Goal: Task Accomplishment & Management: Manage account settings

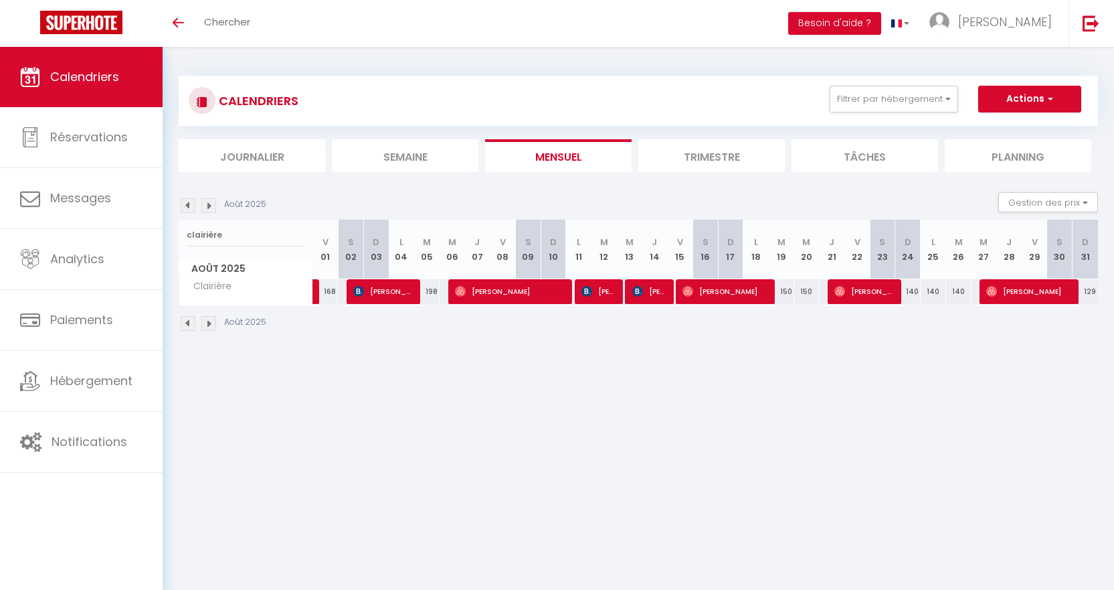
click at [210, 208] on img at bounding box center [208, 205] width 15 height 15
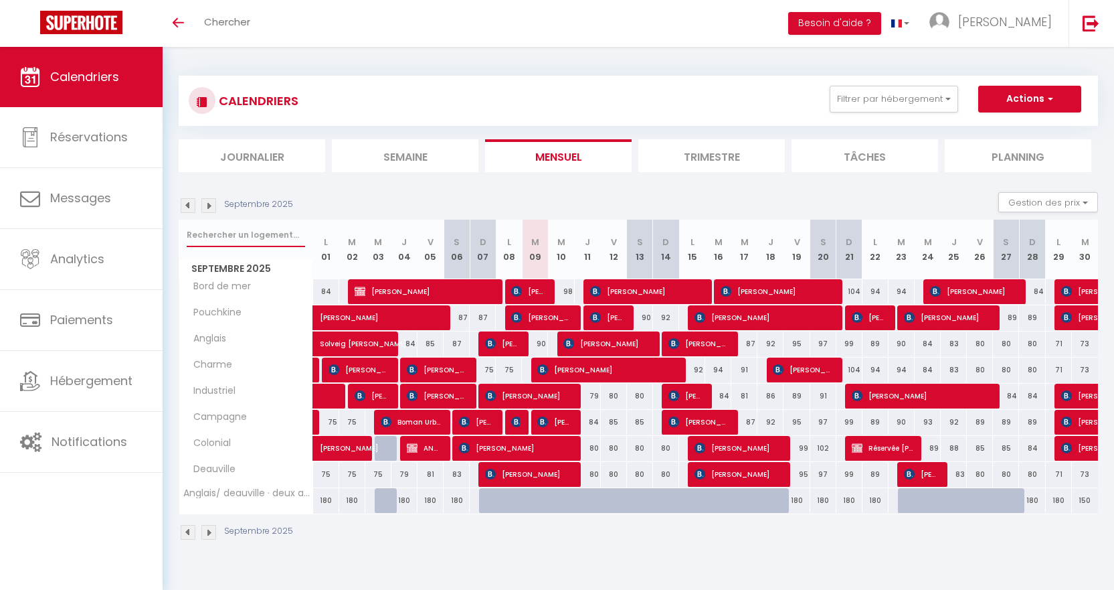
click at [238, 245] on input "text" at bounding box center [246, 235] width 118 height 24
click at [244, 232] on input "text" at bounding box center [246, 235] width 118 height 24
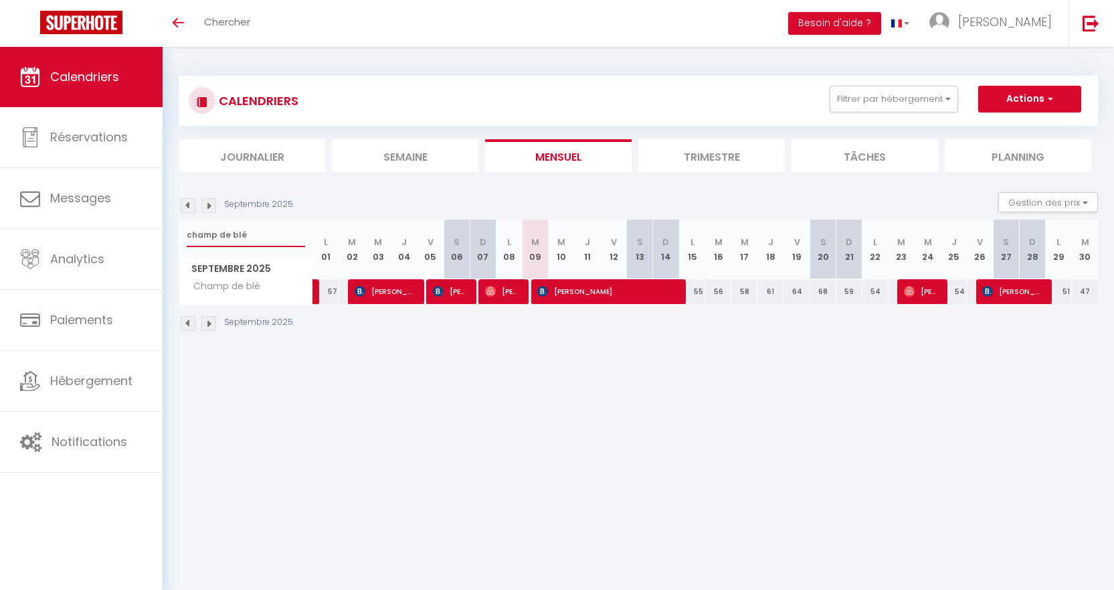
type input "champ de blé"
click at [514, 293] on span "[PERSON_NAME]" at bounding box center [502, 290] width 35 height 25
select select "OK"
select select "0"
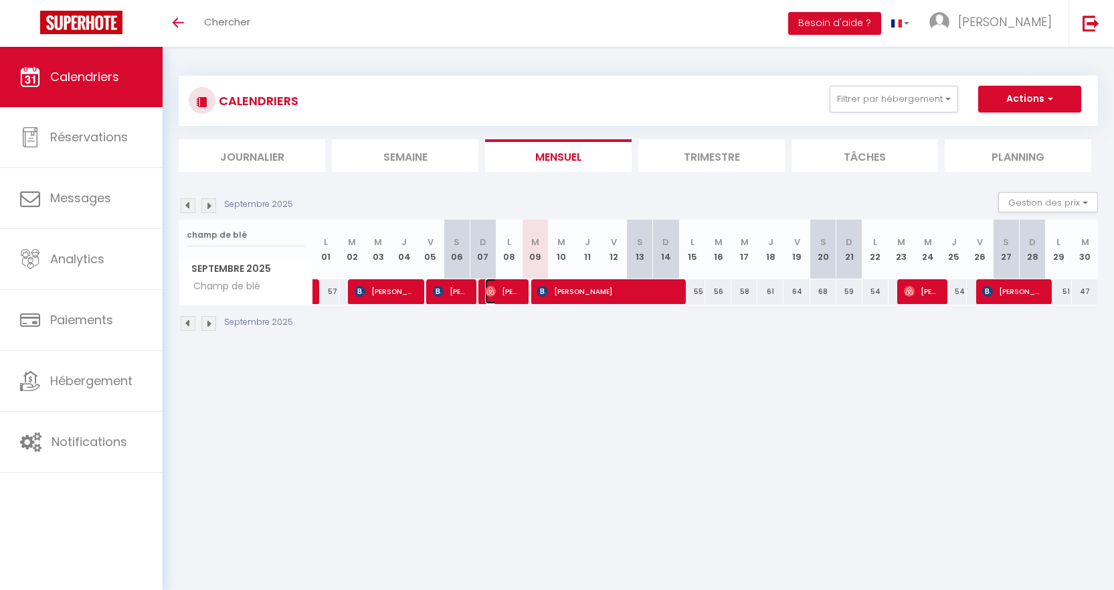
select select "0"
select select "1"
select select
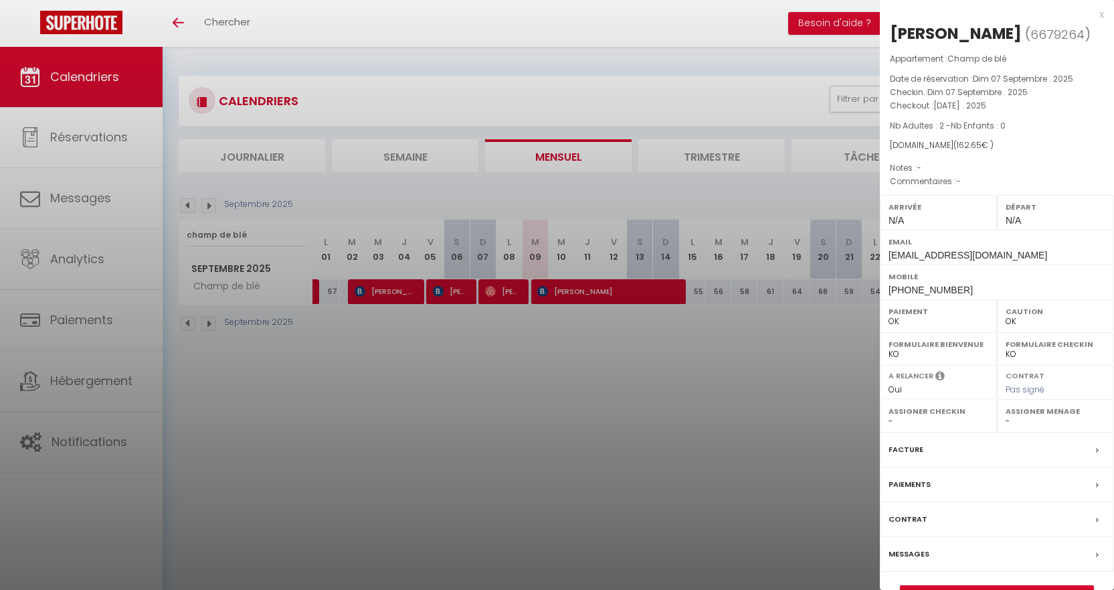
click at [910, 555] on label "Messages" at bounding box center [909, 554] width 41 height 14
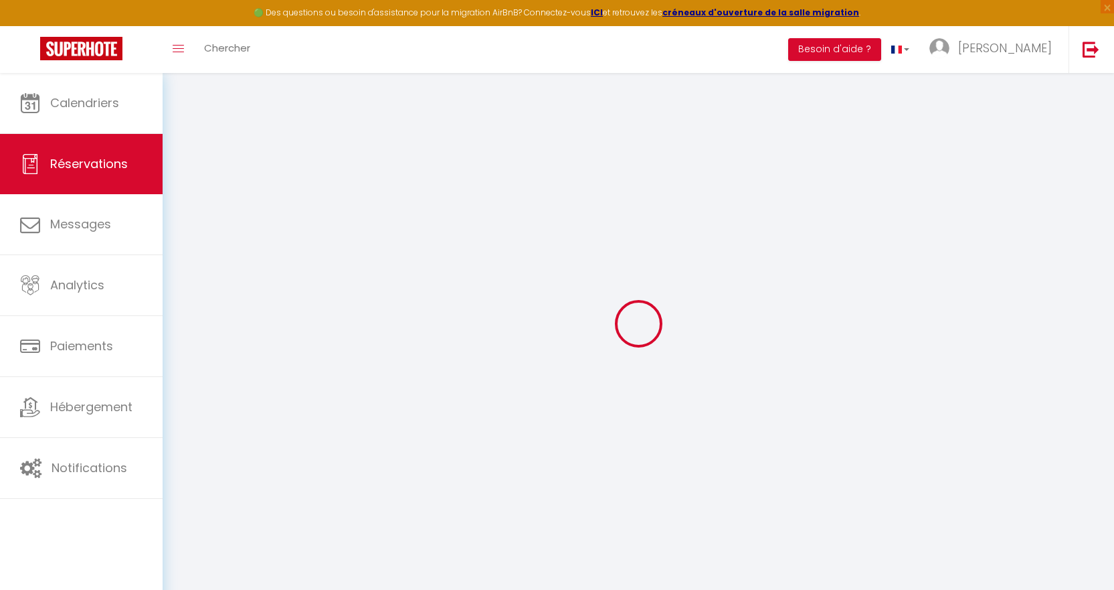
select select
checkbox input "false"
select select
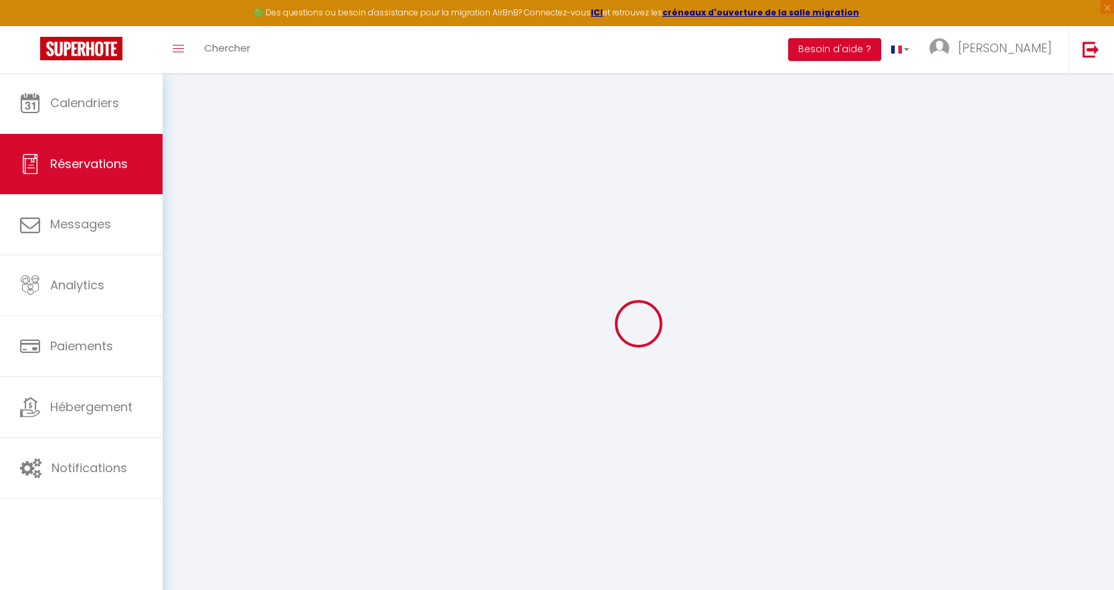
select select
checkbox input "false"
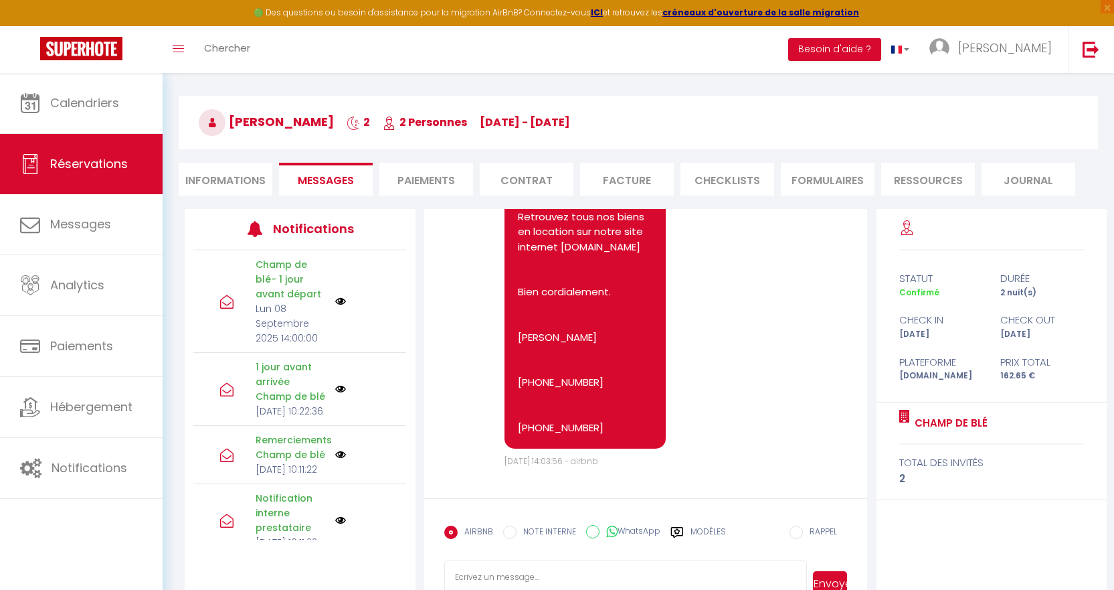
scroll to position [82, 0]
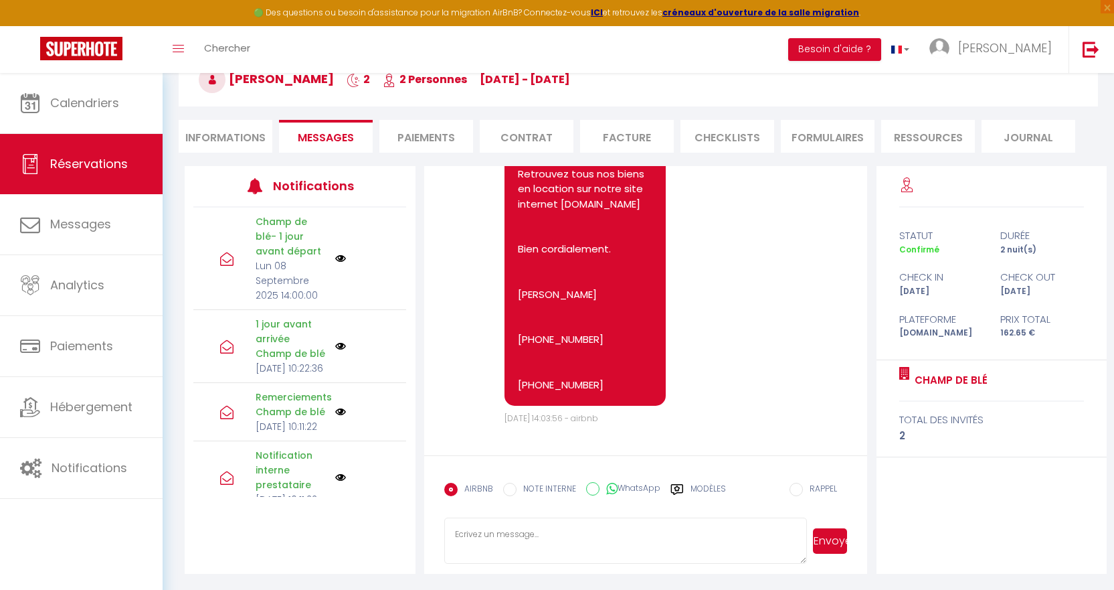
click at [545, 534] on textarea at bounding box center [625, 540] width 363 height 47
click at [584, 541] on textarea "Bonjour [PERSON_NAME], j'espère que votre séjour s'est bien passé. Je ne retrou…" at bounding box center [625, 540] width 363 height 47
type textarea "Bonjour [PERSON_NAME], j'espère que votre séjour s'est bien passé. Je ne retrou…"
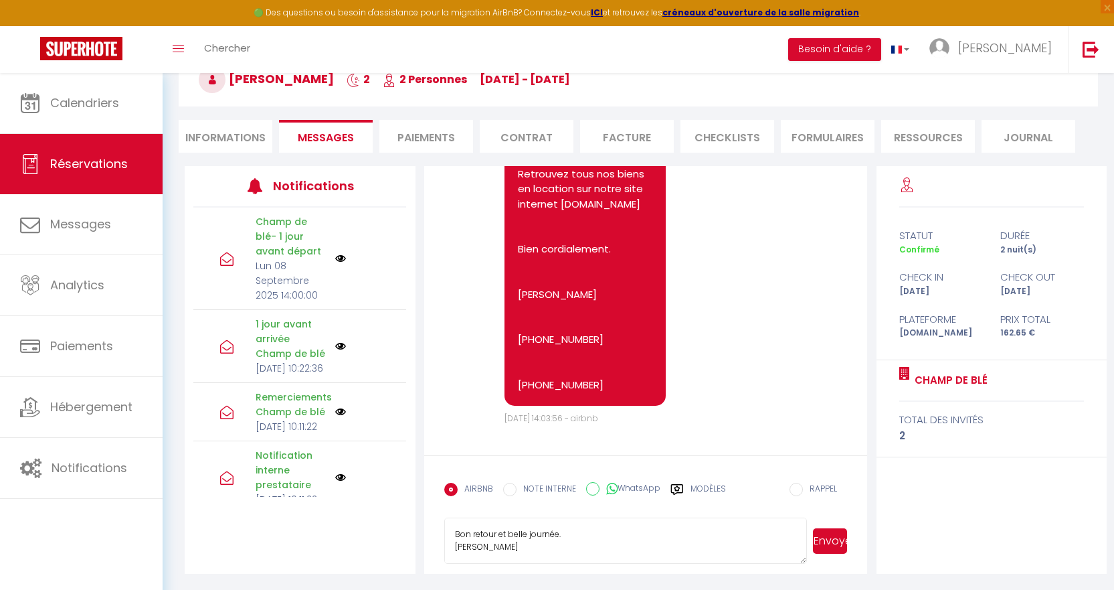
click at [843, 543] on button "Envoyer" at bounding box center [830, 540] width 34 height 25
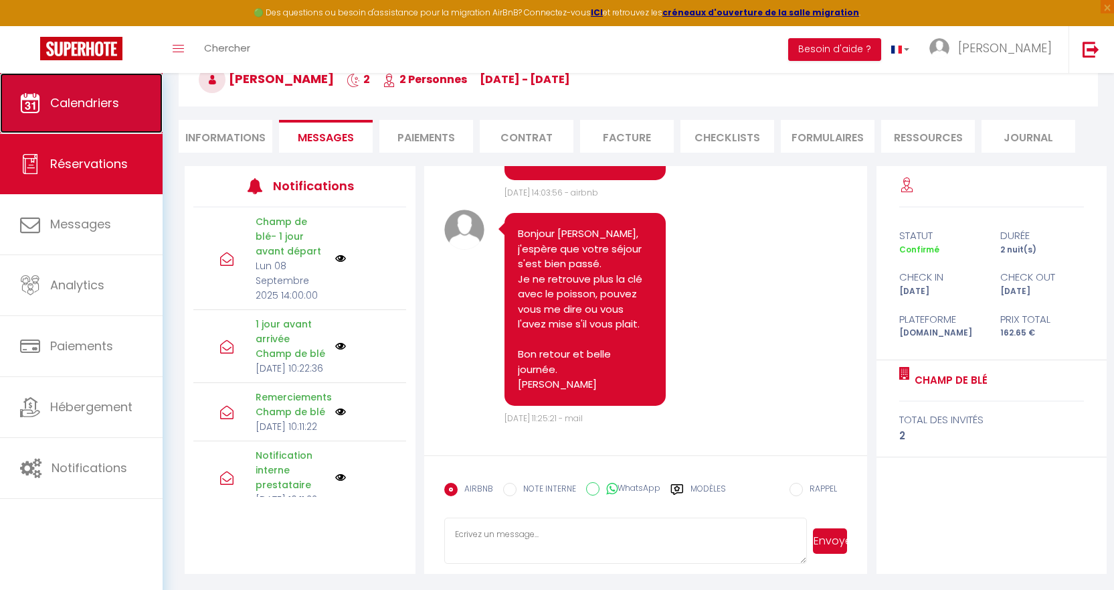
click at [102, 112] on link "Calendriers" at bounding box center [81, 103] width 163 height 60
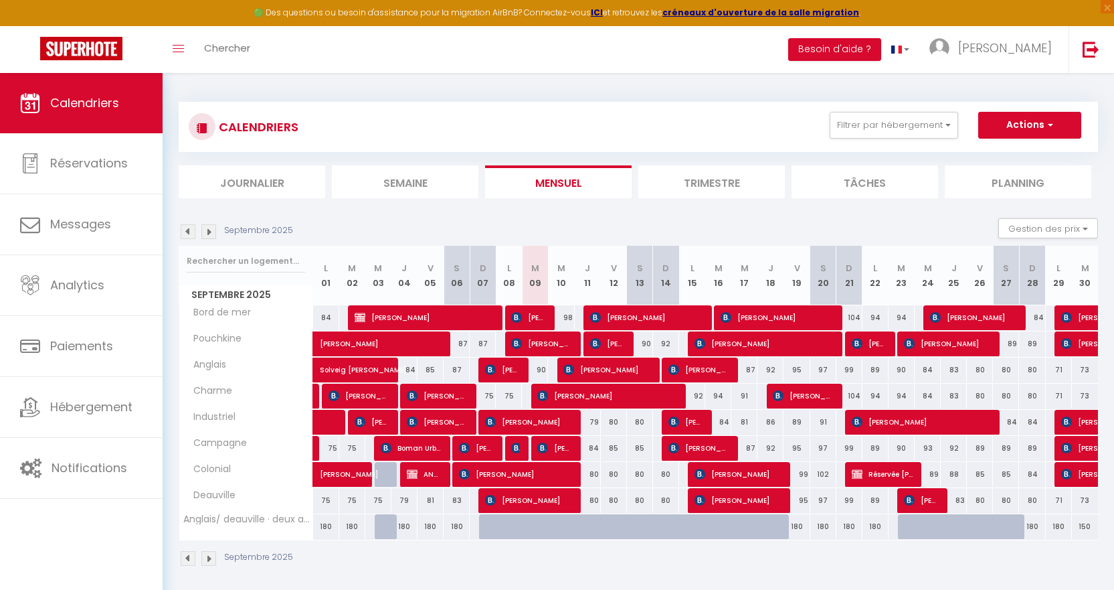
click at [183, 234] on img at bounding box center [188, 231] width 15 height 15
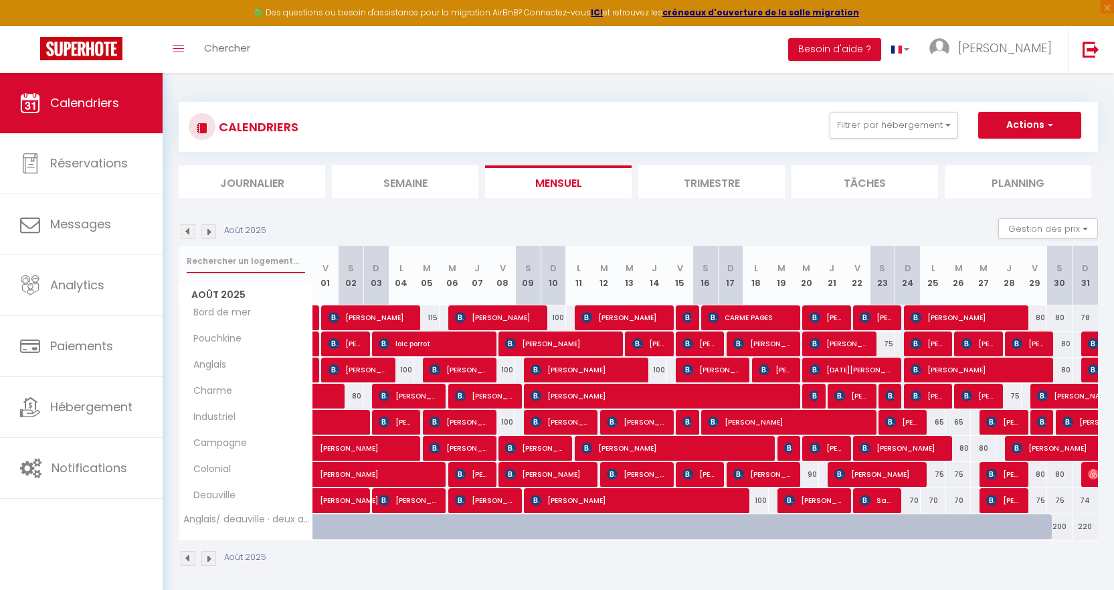
click at [260, 264] on input "text" at bounding box center [246, 261] width 118 height 24
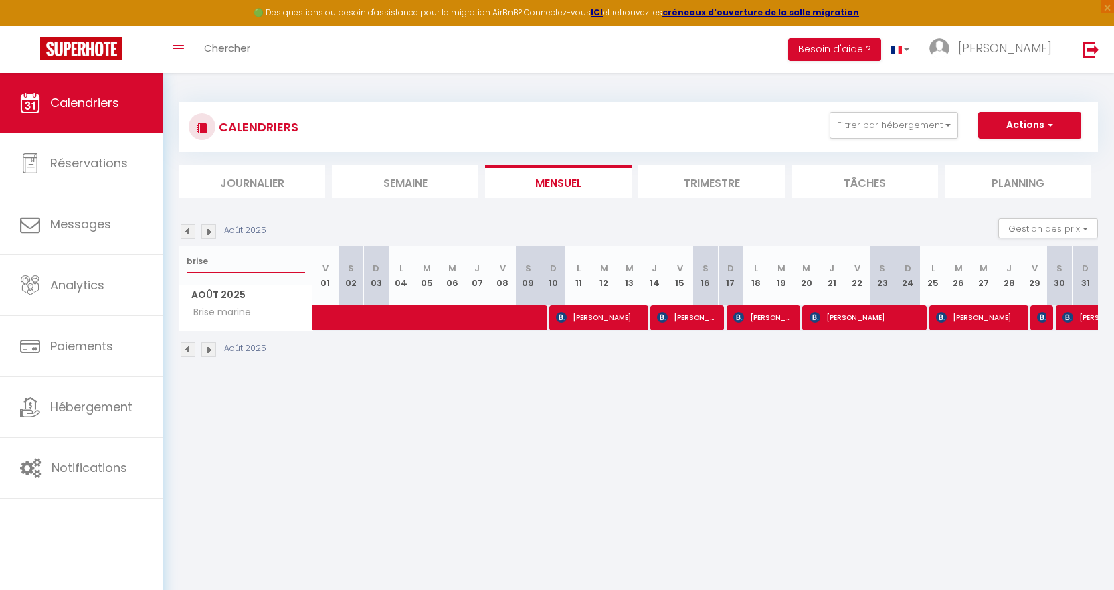
click at [235, 264] on input "brise" at bounding box center [246, 261] width 118 height 24
type input "b"
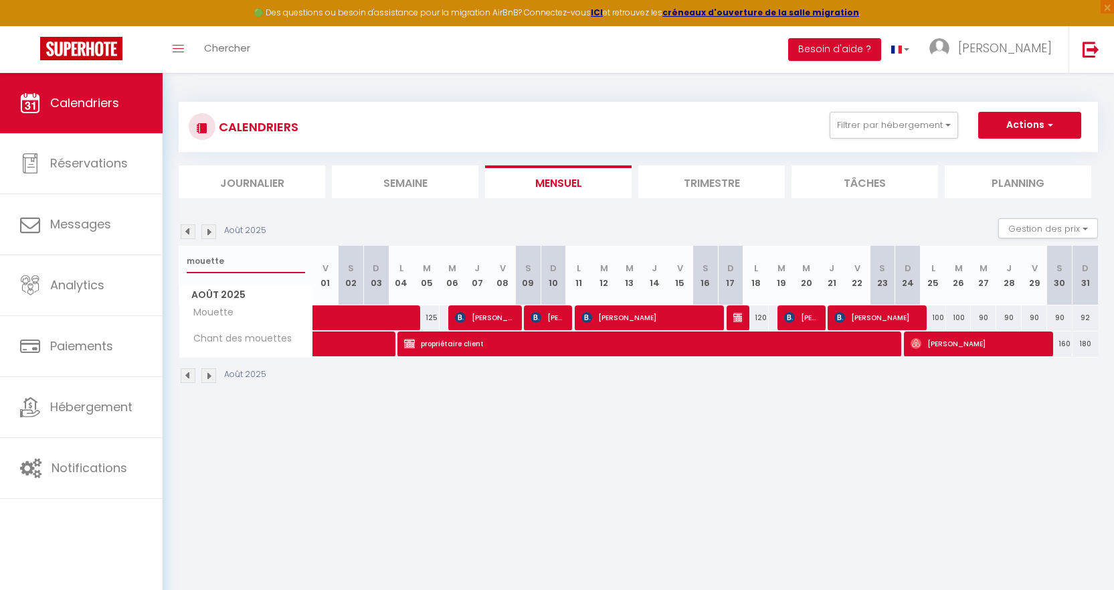
type input "mouette"
click at [739, 316] on img at bounding box center [738, 317] width 11 height 11
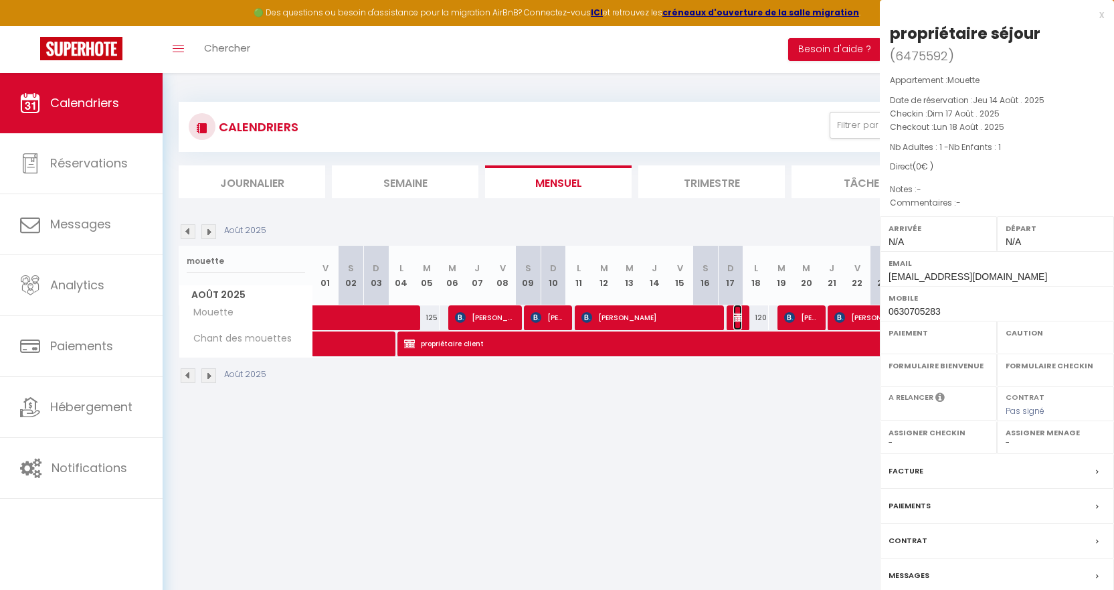
select select "OK"
select select "KO"
select select "0"
select select "1"
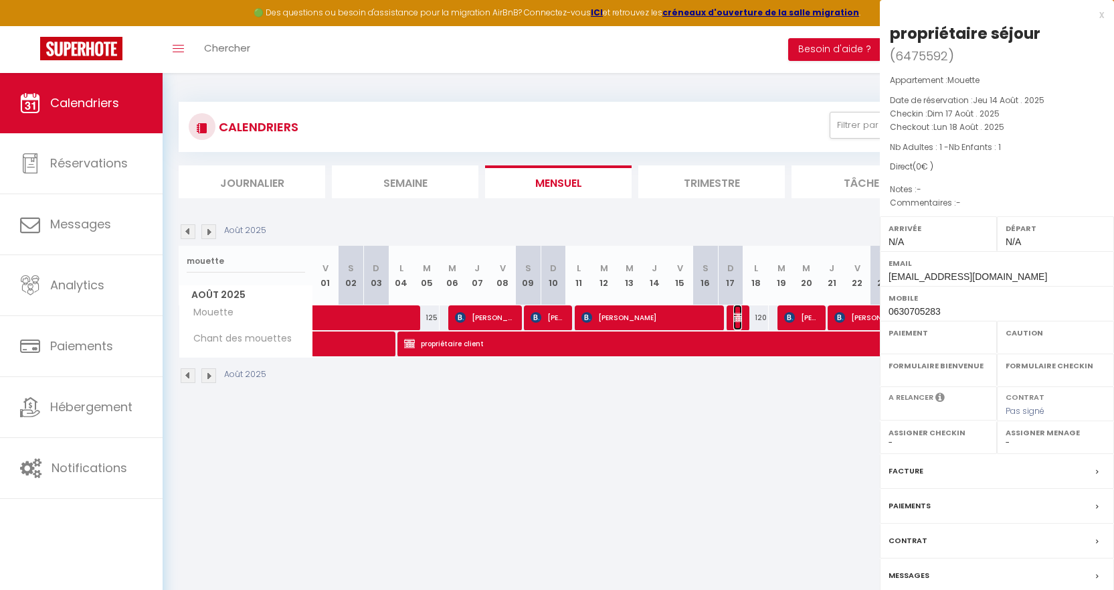
select select
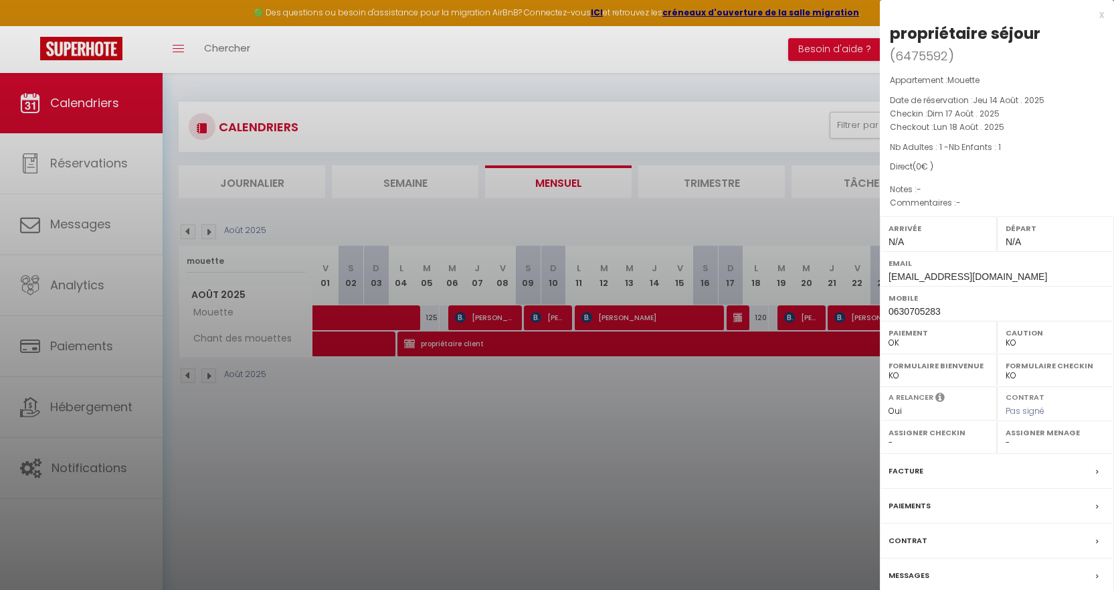
click at [786, 458] on div at bounding box center [557, 295] width 1114 height 590
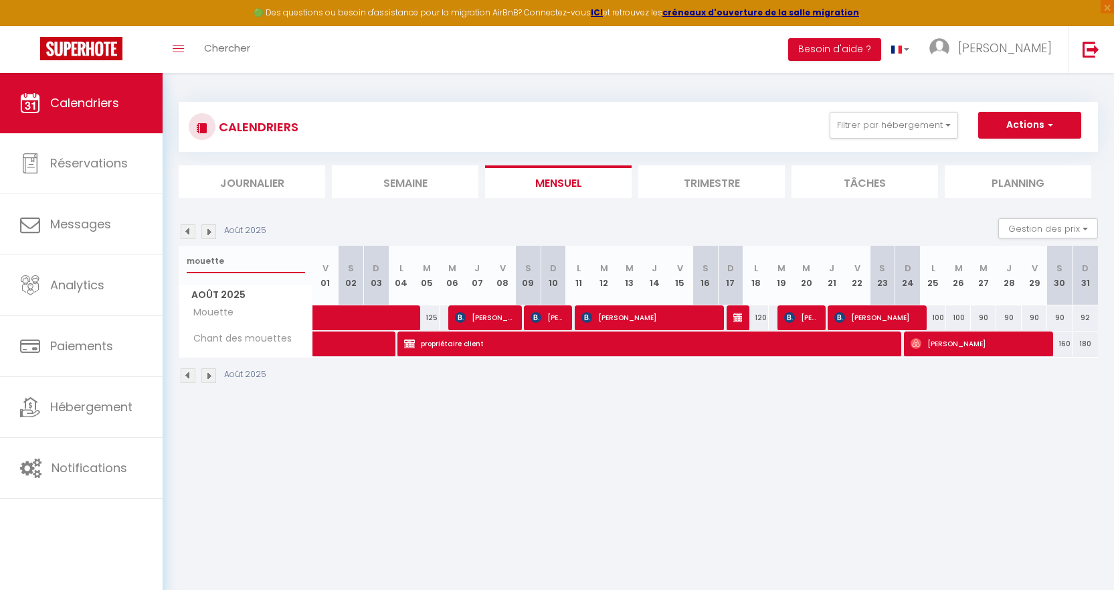
click at [285, 266] on input "mouette" at bounding box center [246, 261] width 118 height 24
type input "m"
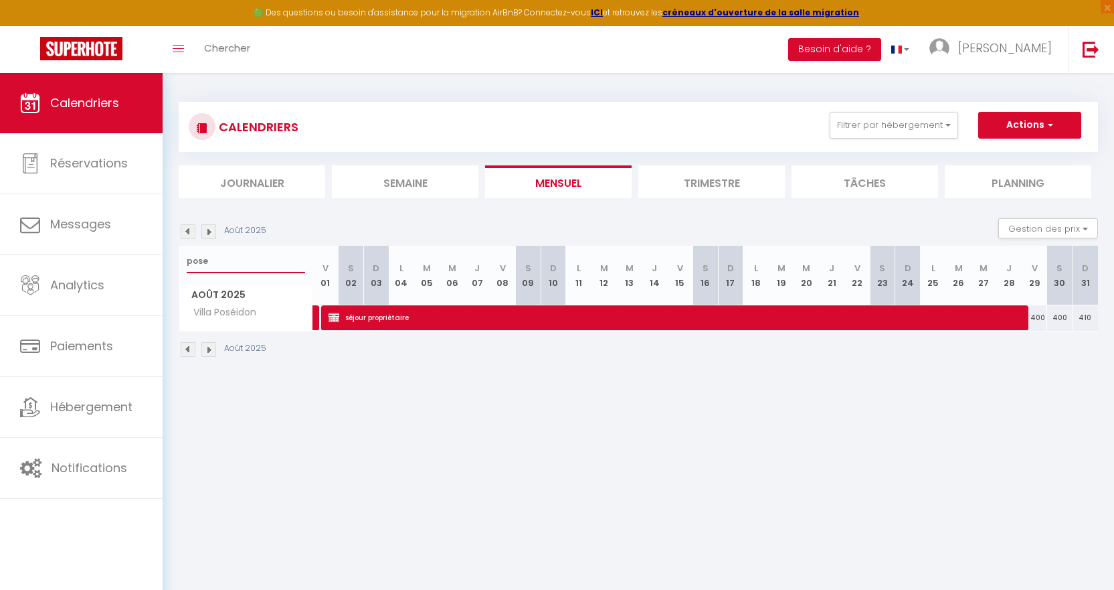
type input "pose"
